Goal: Navigation & Orientation: Understand site structure

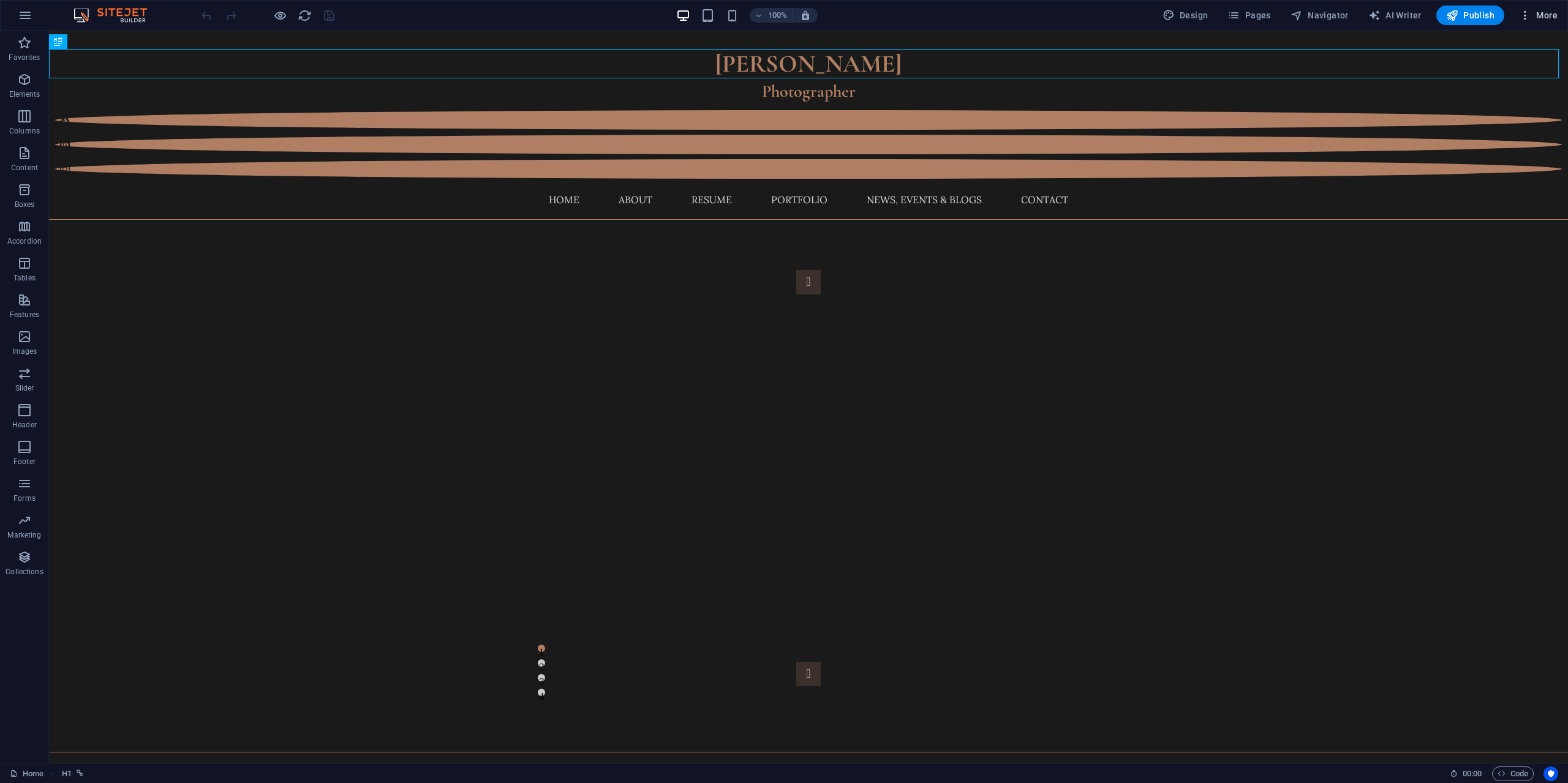
click at [1550, 14] on span "More" at bounding box center [1538, 16] width 39 height 12
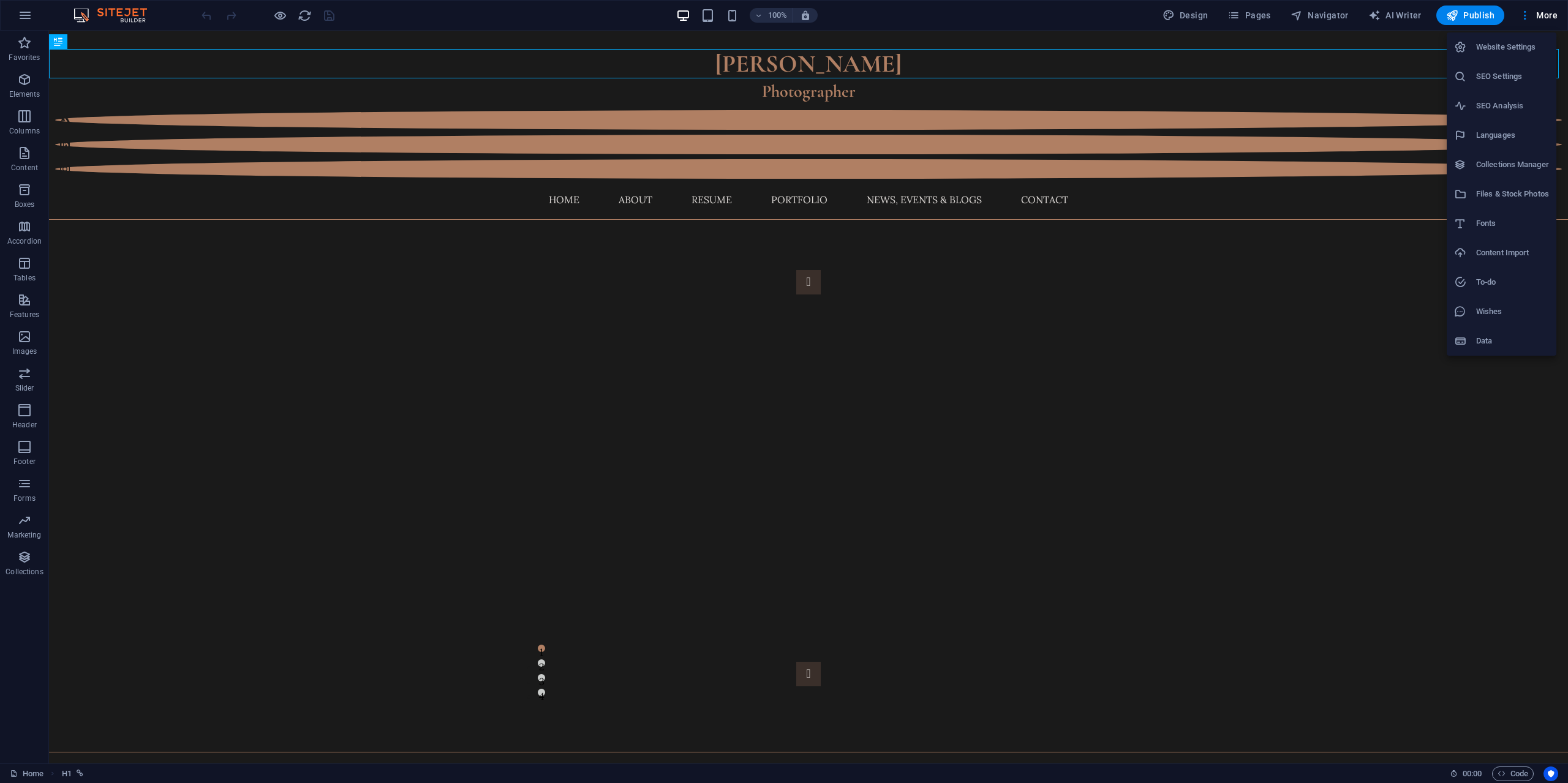
drag, startPoint x: 1531, startPoint y: 20, endPoint x: 1166, endPoint y: 41, distance: 365.6
click at [1166, 41] on div at bounding box center [784, 392] width 1568 height 783
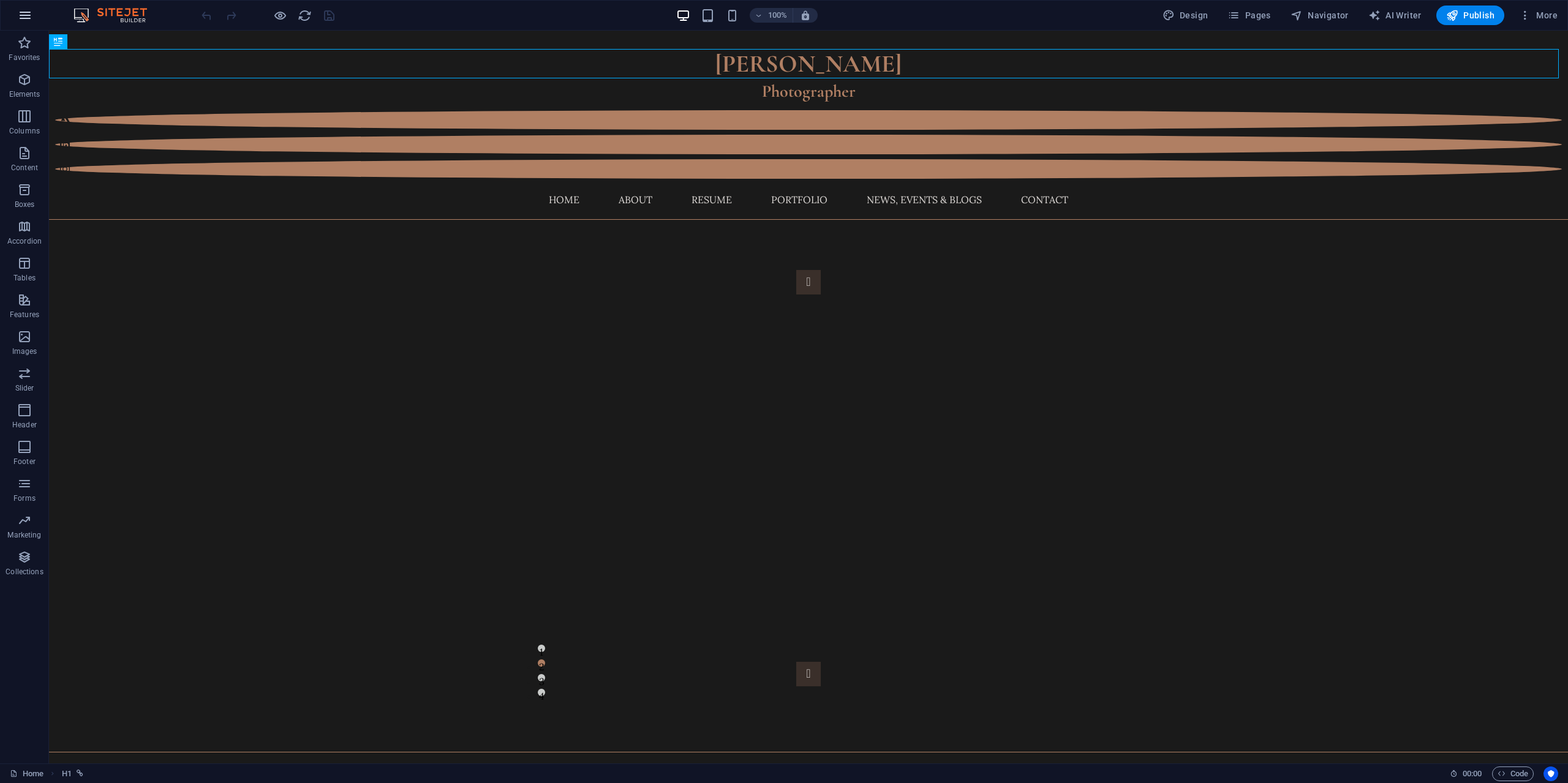
click at [28, 15] on icon "button" at bounding box center [25, 16] width 15 height 15
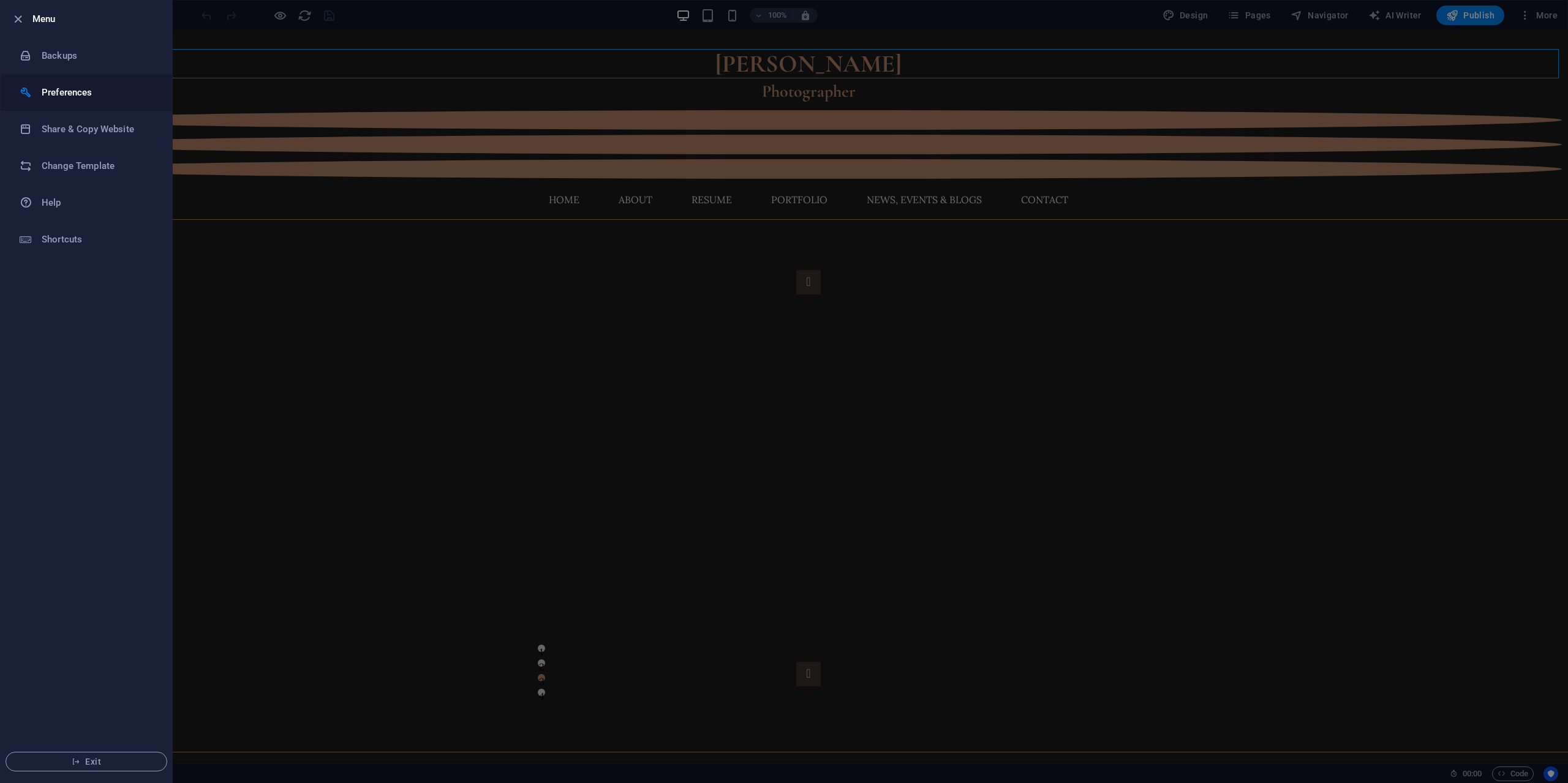
click at [51, 77] on li "Preferences" at bounding box center [86, 92] width 172 height 37
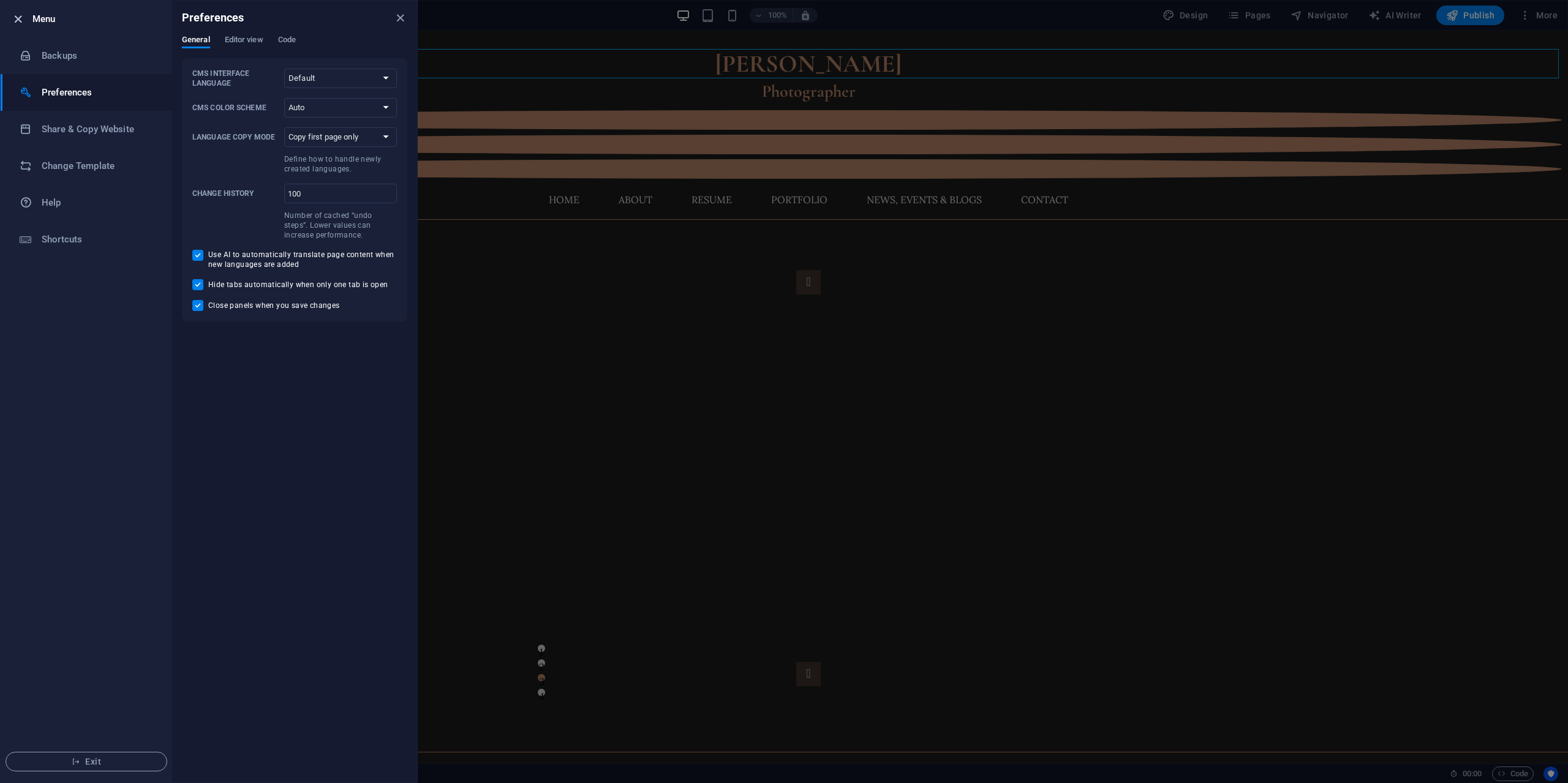
click at [24, 14] on icon "button" at bounding box center [18, 19] width 14 height 14
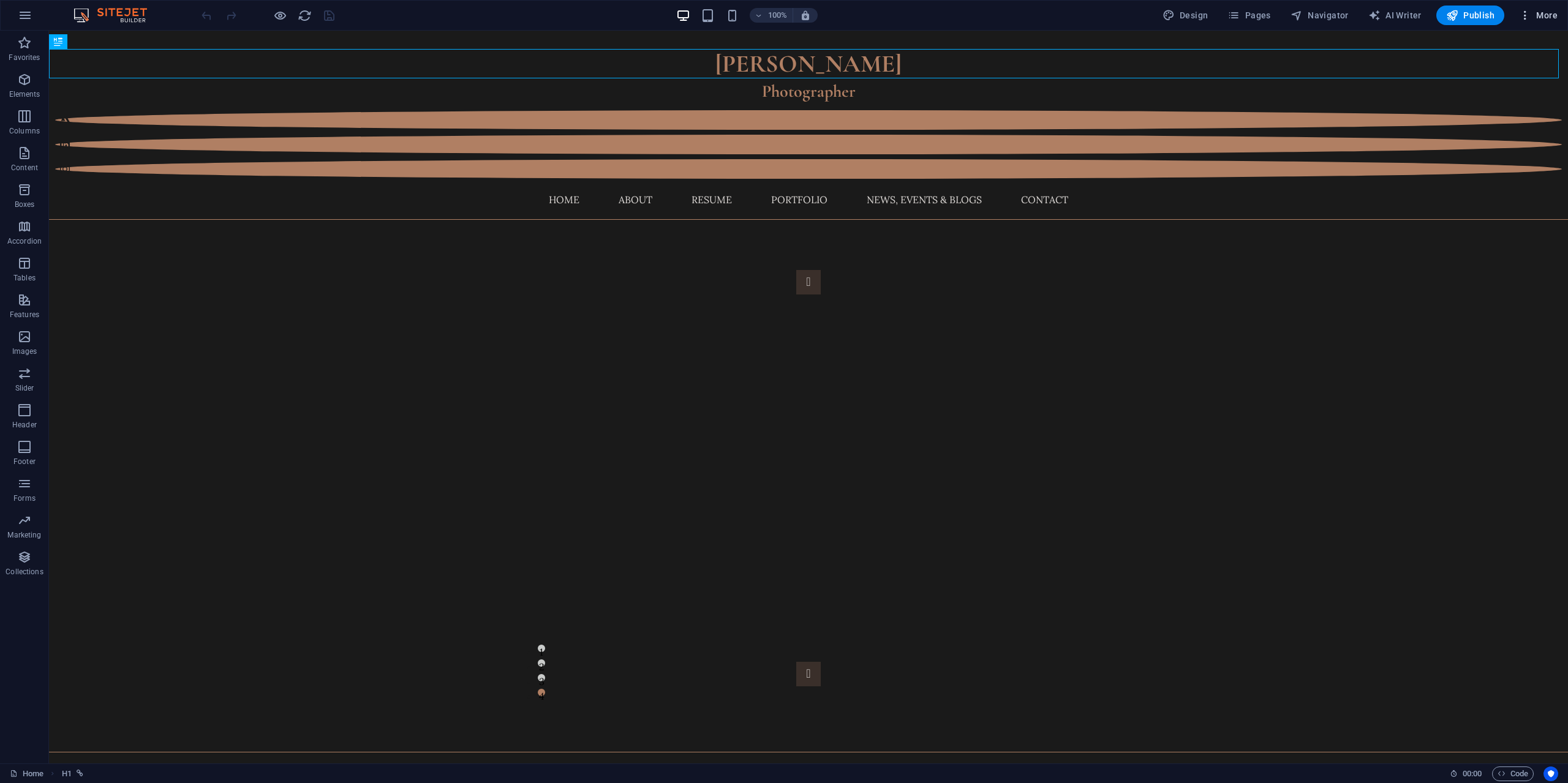
click at [1541, 18] on span "More" at bounding box center [1538, 16] width 39 height 12
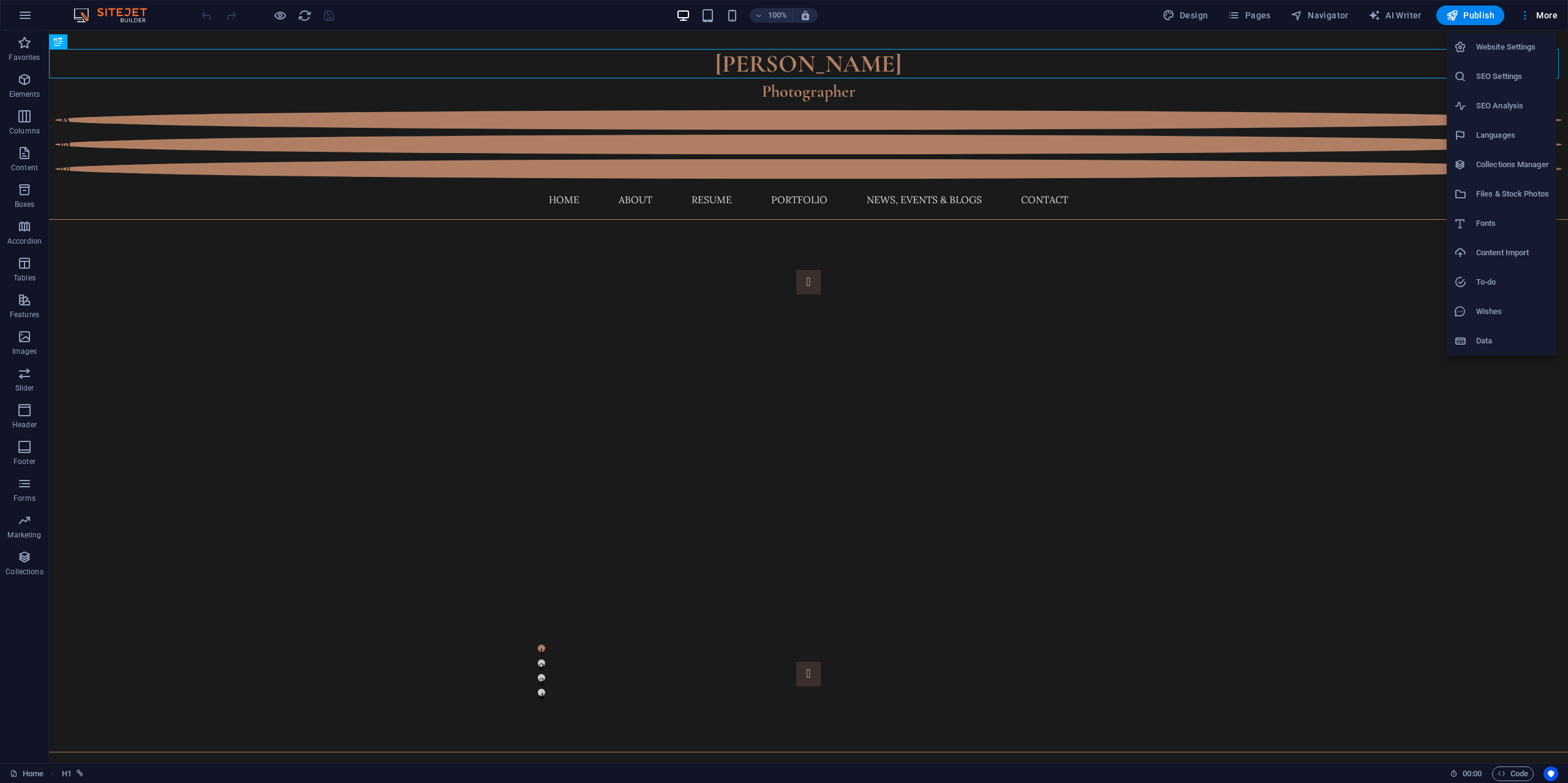
click at [1506, 198] on h6 "Files & Stock Photos" at bounding box center [1512, 194] width 73 height 15
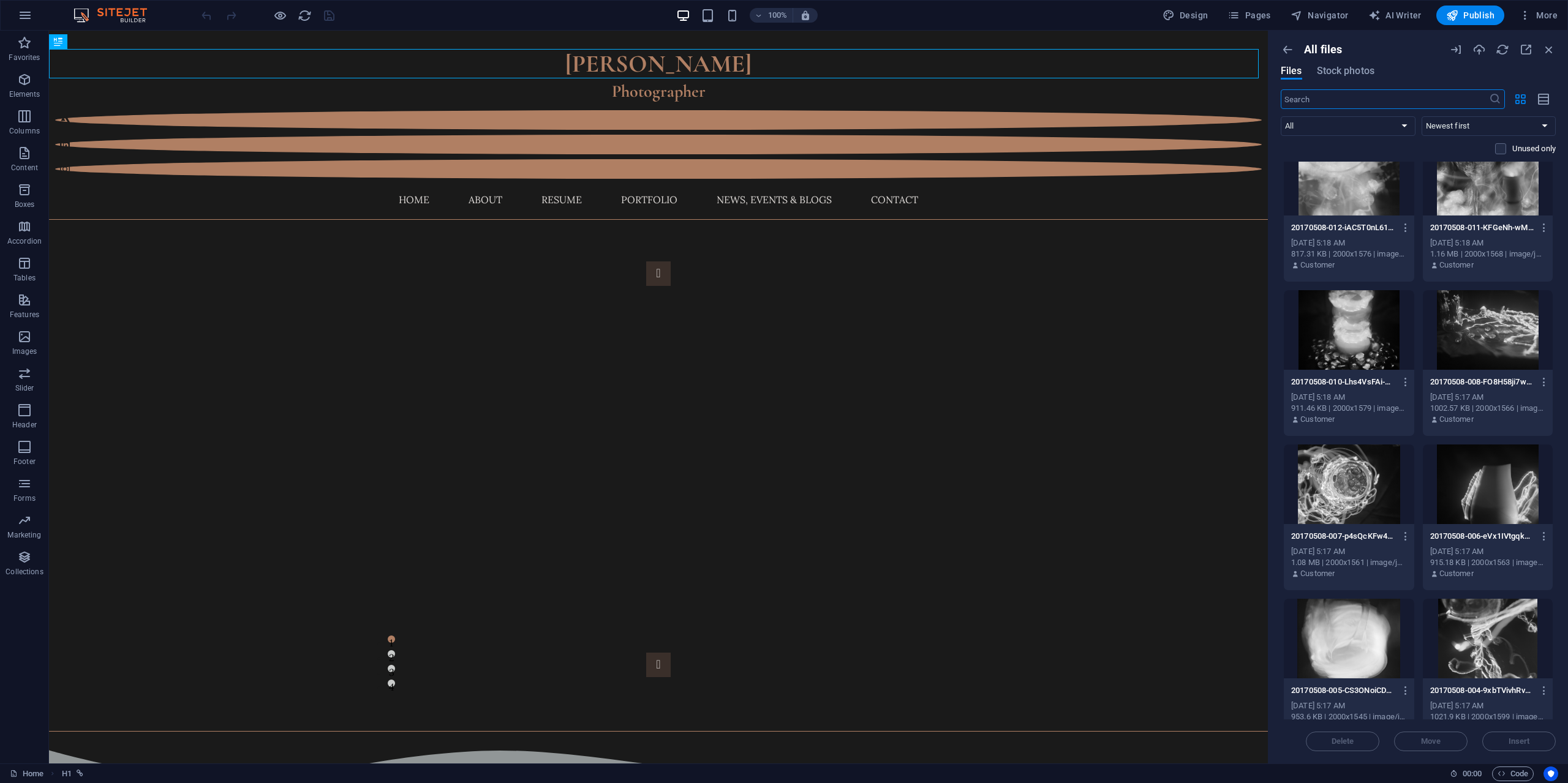
scroll to position [3601, 0]
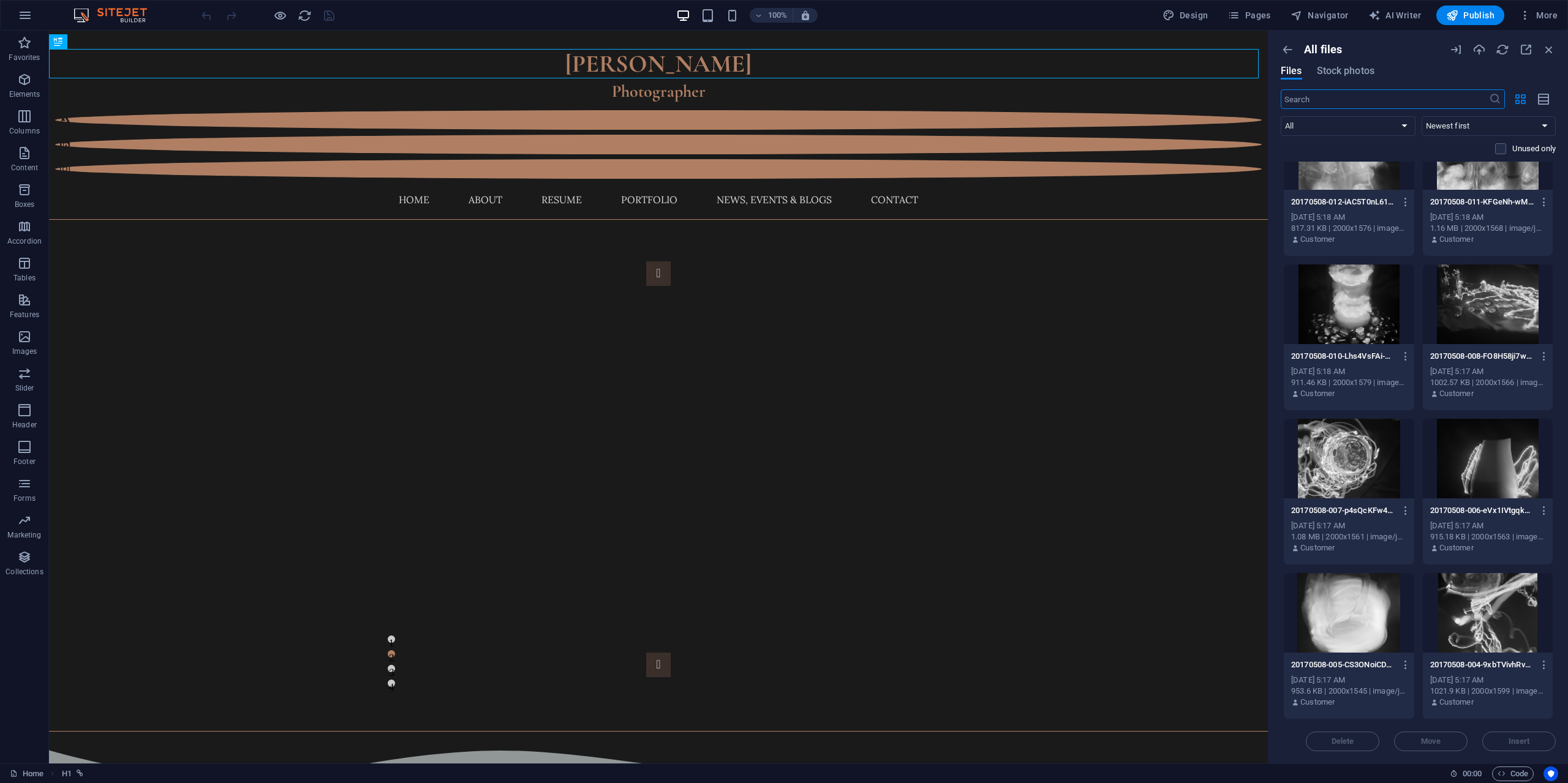
click at [1328, 26] on div "100% Design Pages Navigator AI Writer Publish More" at bounding box center [784, 15] width 1567 height 29
click at [1328, 22] on button "Navigator" at bounding box center [1320, 15] width 68 height 20
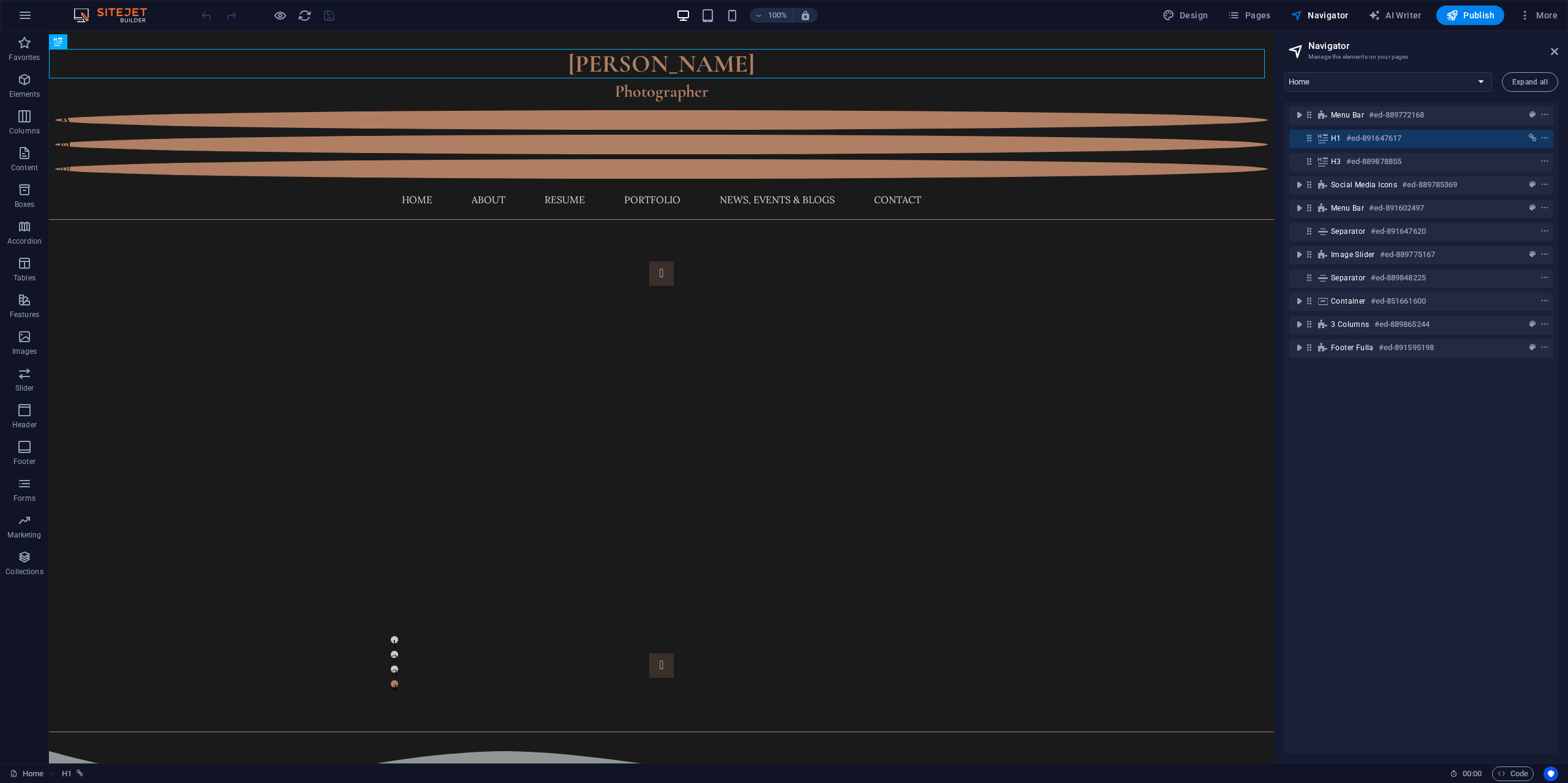
click at [1508, 72] on div "Home About Resume Portfolio News, Events & Blogs Contact Expand all Menu Bar #e…" at bounding box center [1421, 413] width 293 height 701
click at [1521, 79] on span "Expand all" at bounding box center [1530, 82] width 35 height 7
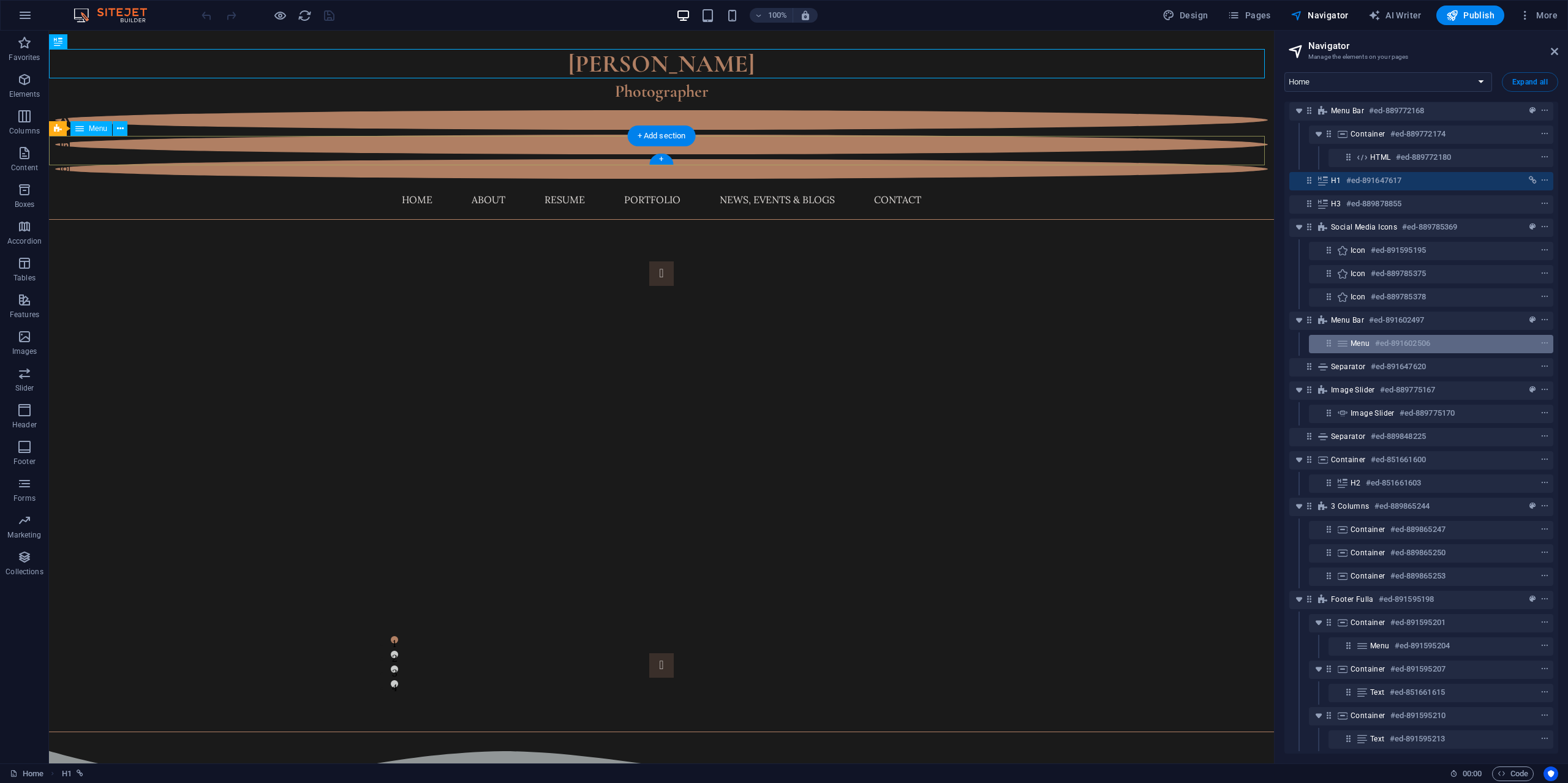
scroll to position [0, 0]
click at [29, 22] on button "button" at bounding box center [24, 15] width 29 height 29
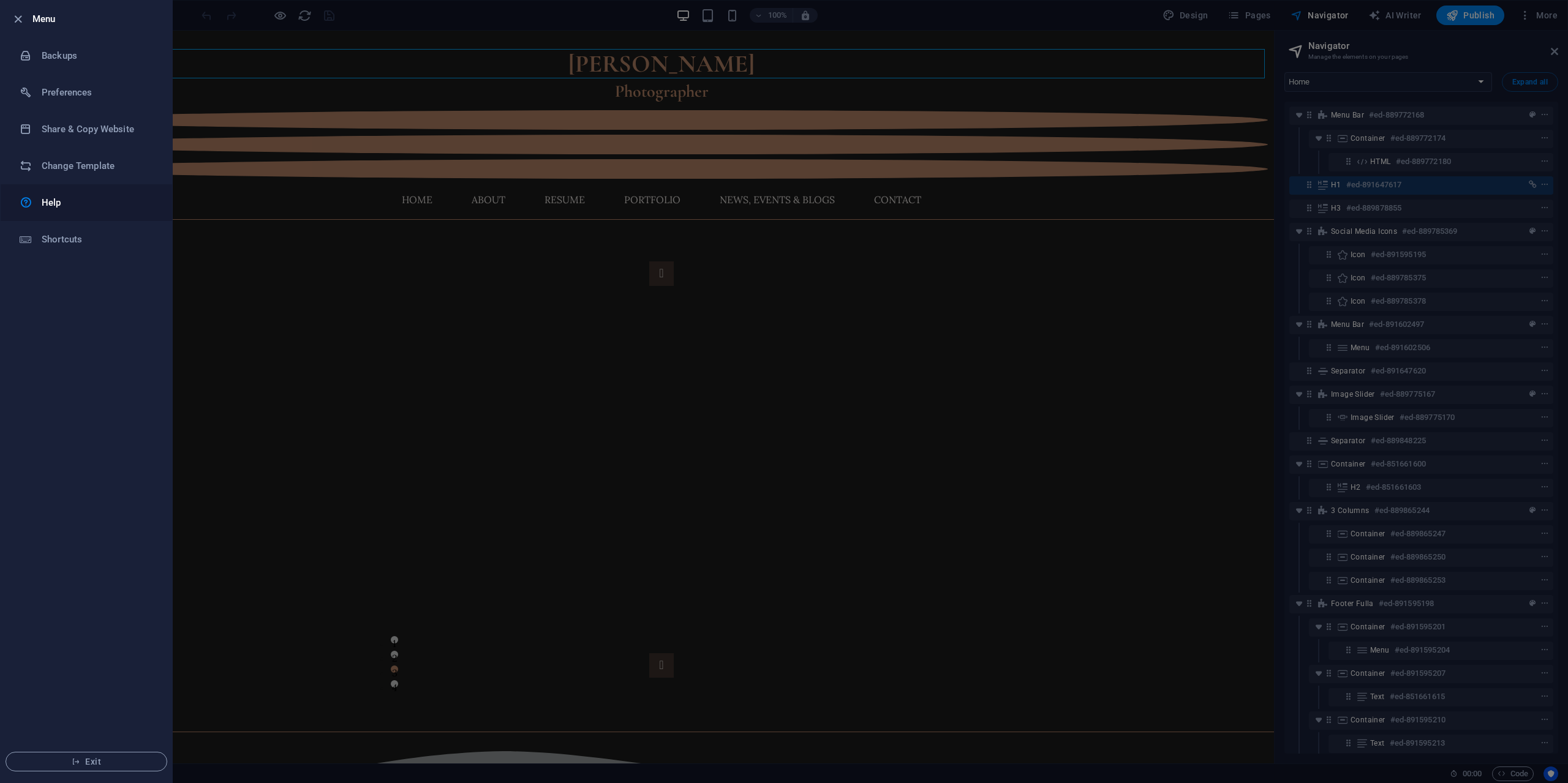
click at [71, 213] on link "Help" at bounding box center [86, 203] width 172 height 37
click at [7, 14] on li "Menu" at bounding box center [86, 19] width 172 height 37
click at [14, 15] on icon "button" at bounding box center [18, 19] width 14 height 14
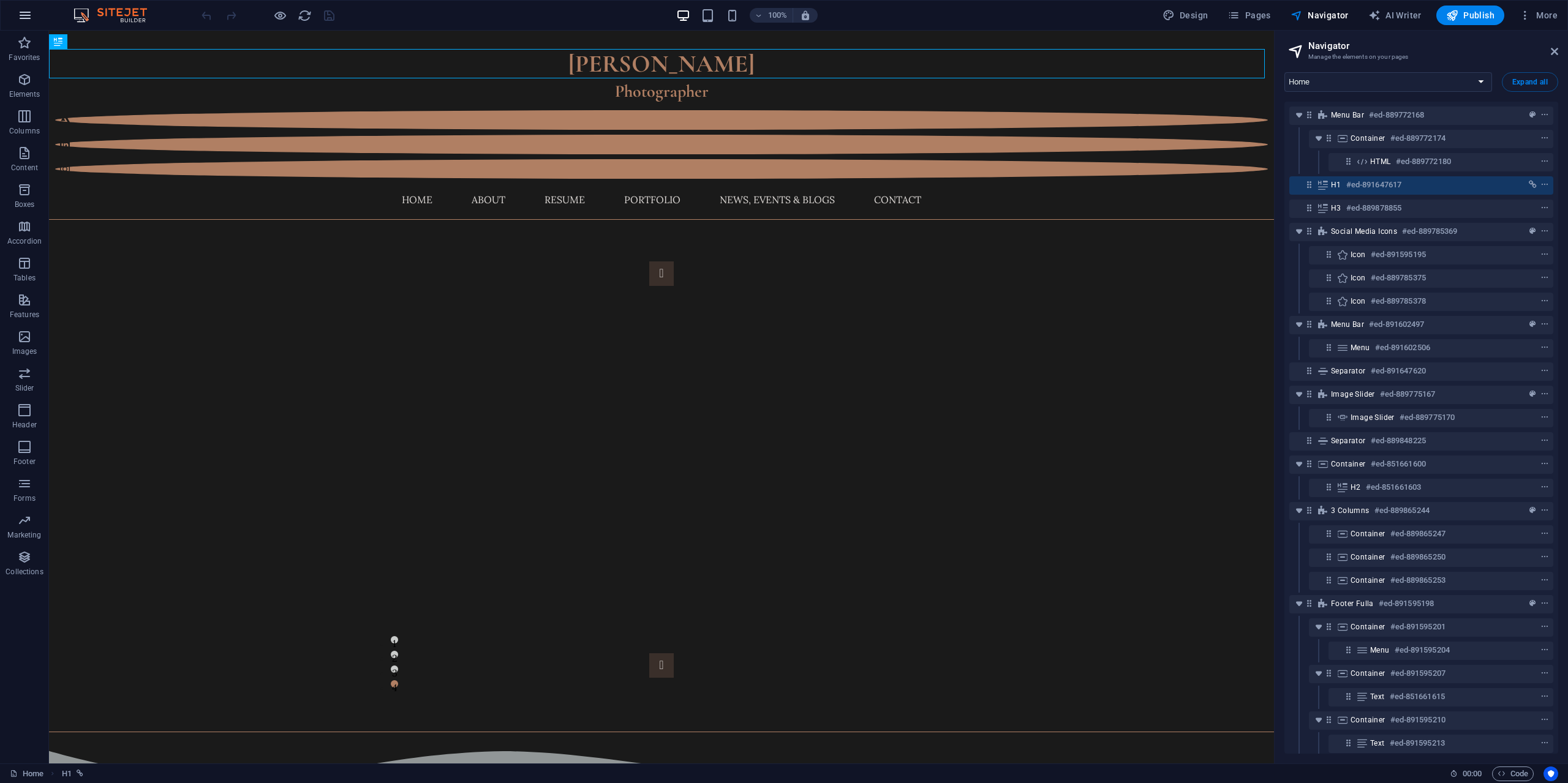
click at [26, 15] on icon "button" at bounding box center [25, 16] width 15 height 15
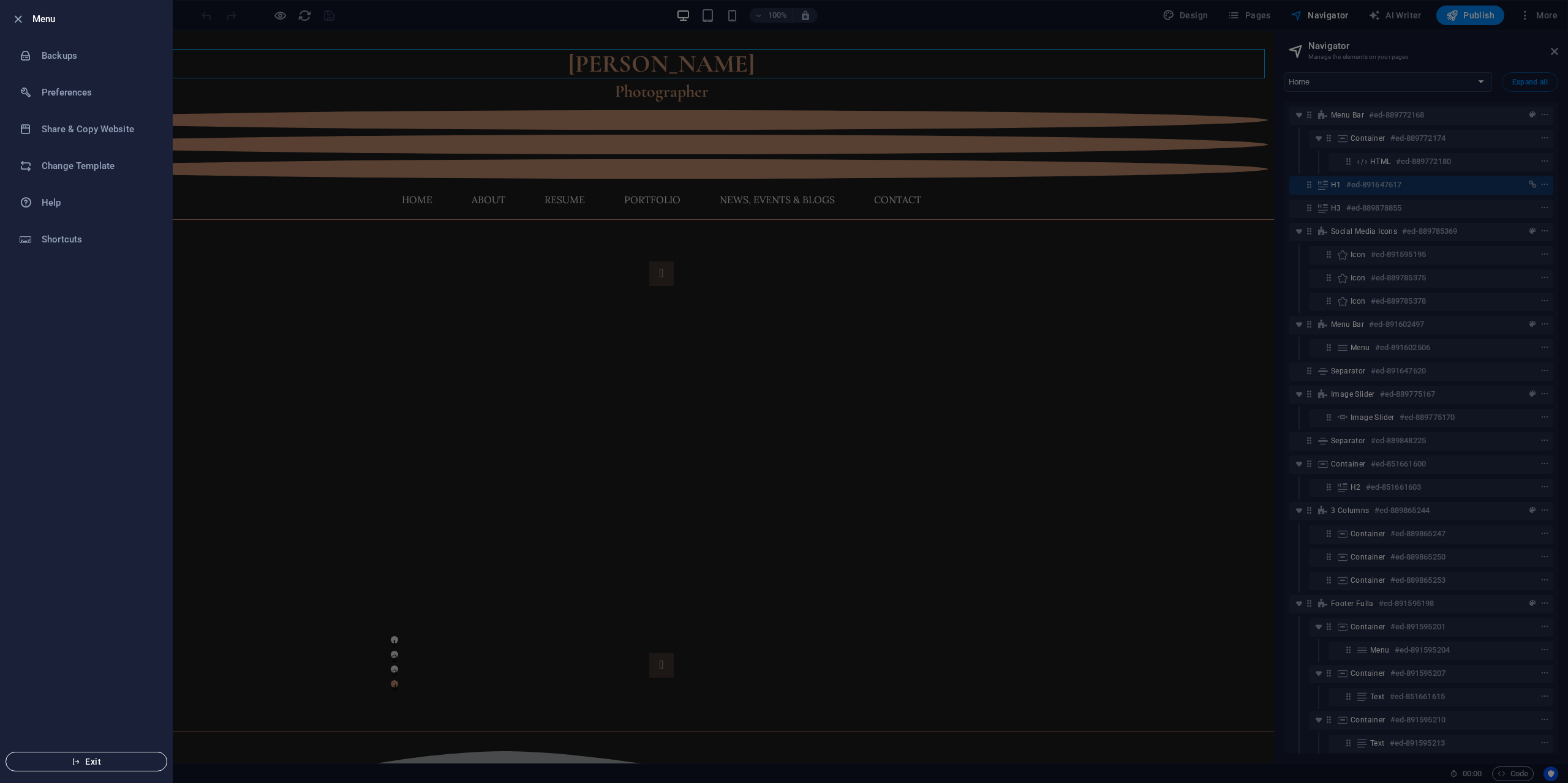
click at [94, 755] on button "Exit" at bounding box center [86, 761] width 162 height 20
